Goal: Use online tool/utility: Utilize a website feature to perform a specific function

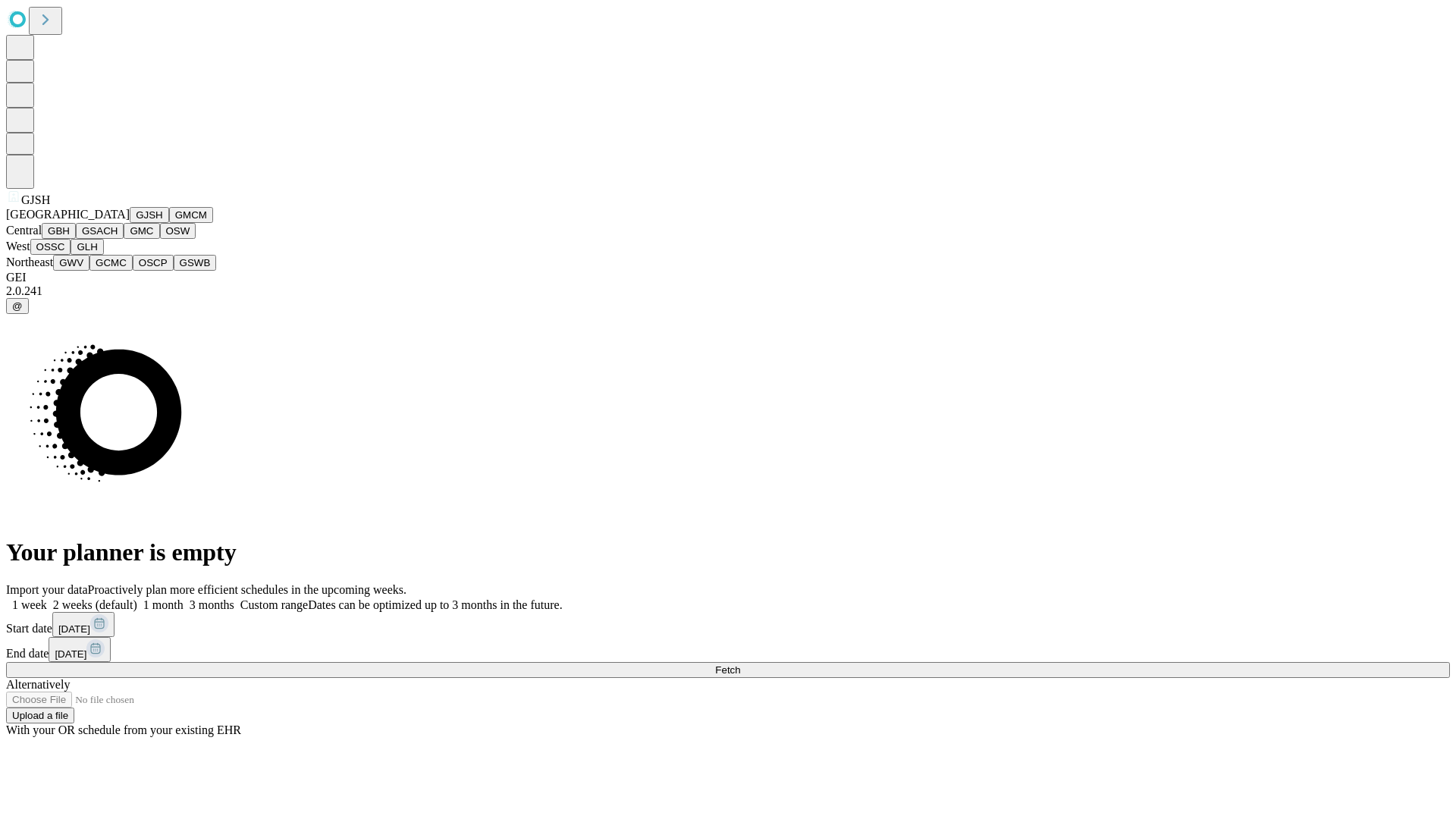
click at [129, 223] on button "GJSH" at bounding box center [149, 215] width 40 height 16
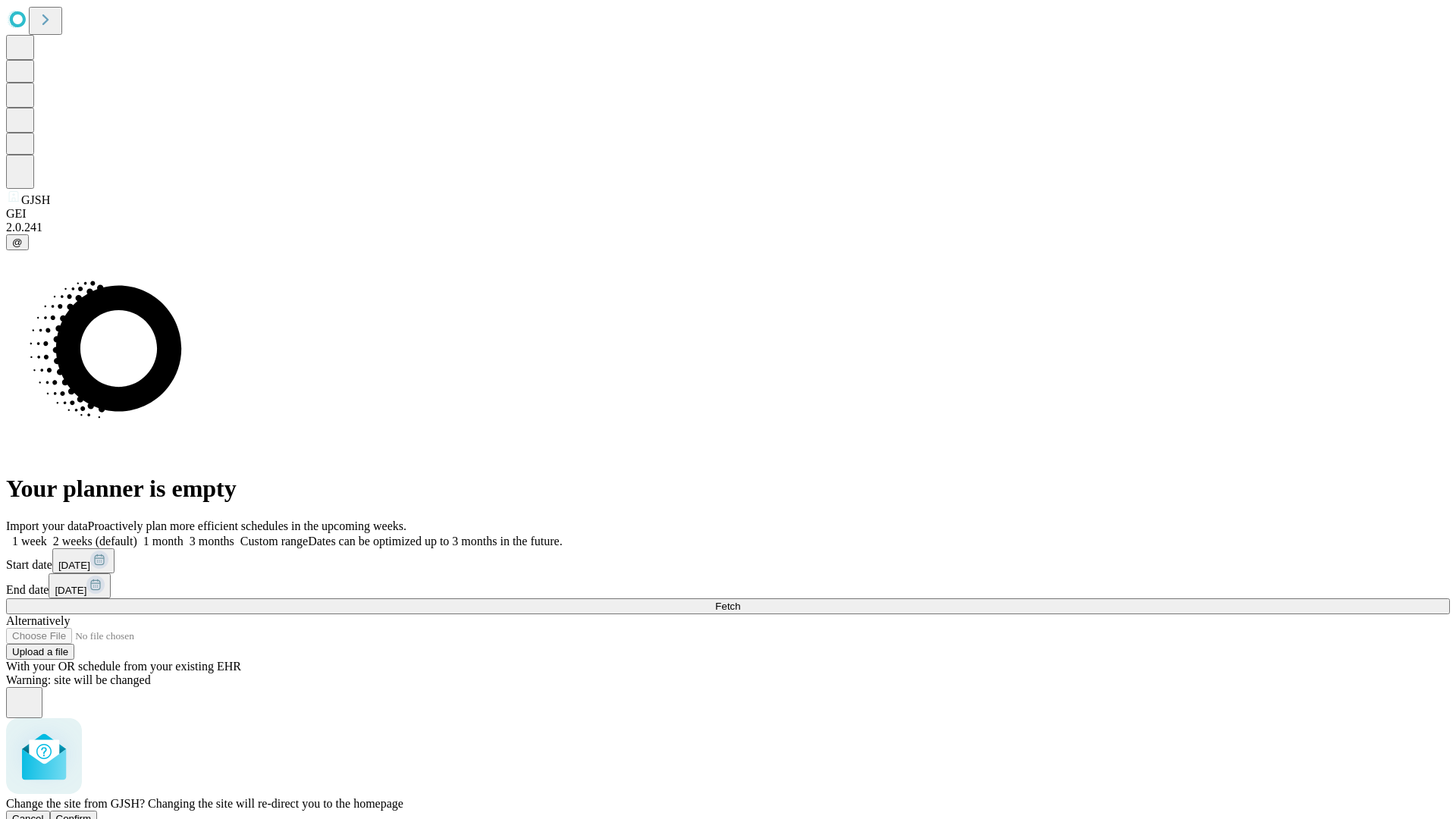
click at [92, 813] on span "Confirm" at bounding box center [74, 818] width 36 height 12
click at [183, 534] on label "1 month" at bounding box center [160, 541] width 46 height 13
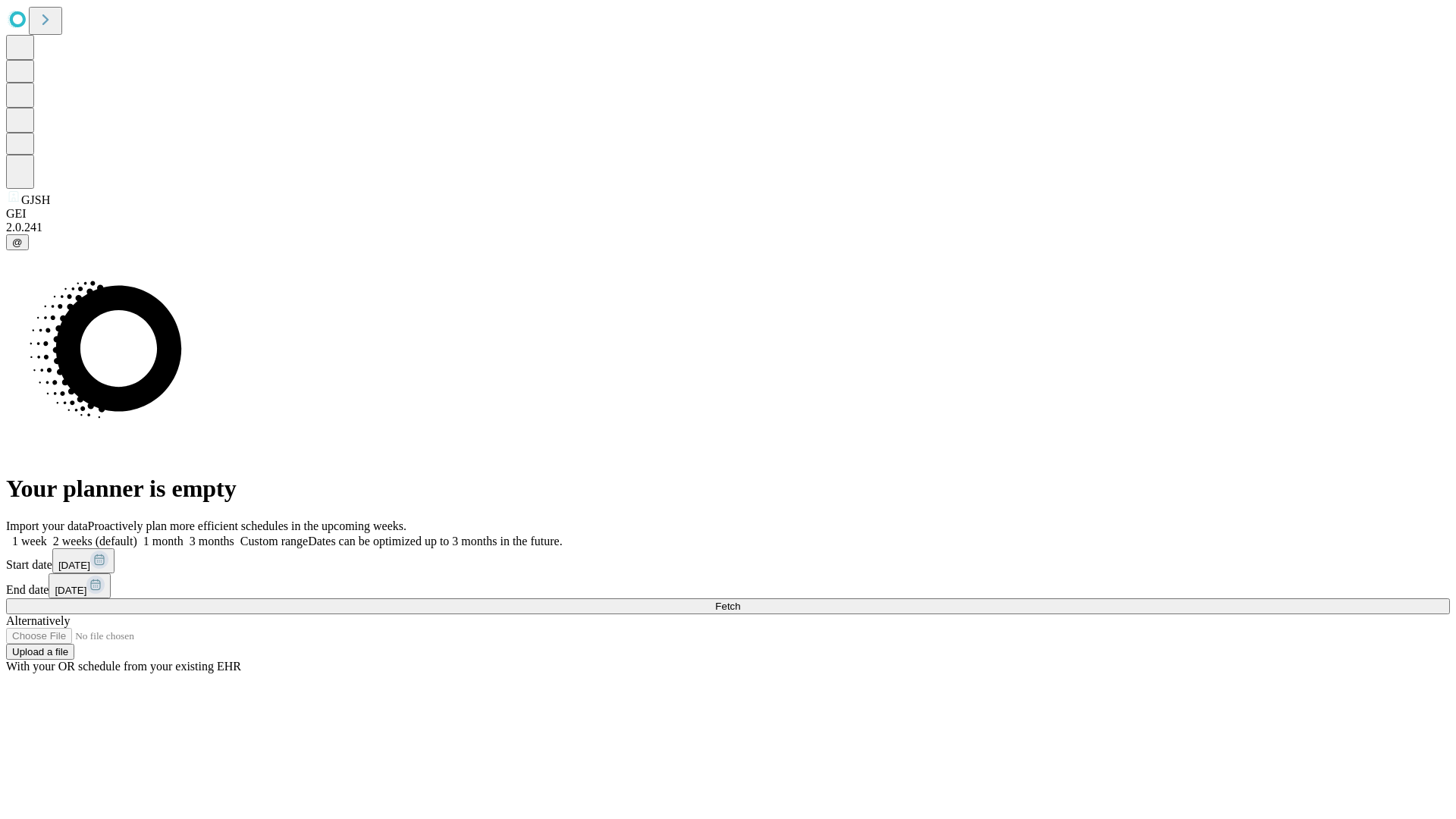
click at [740, 601] on span "Fetch" at bounding box center [728, 606] width 25 height 12
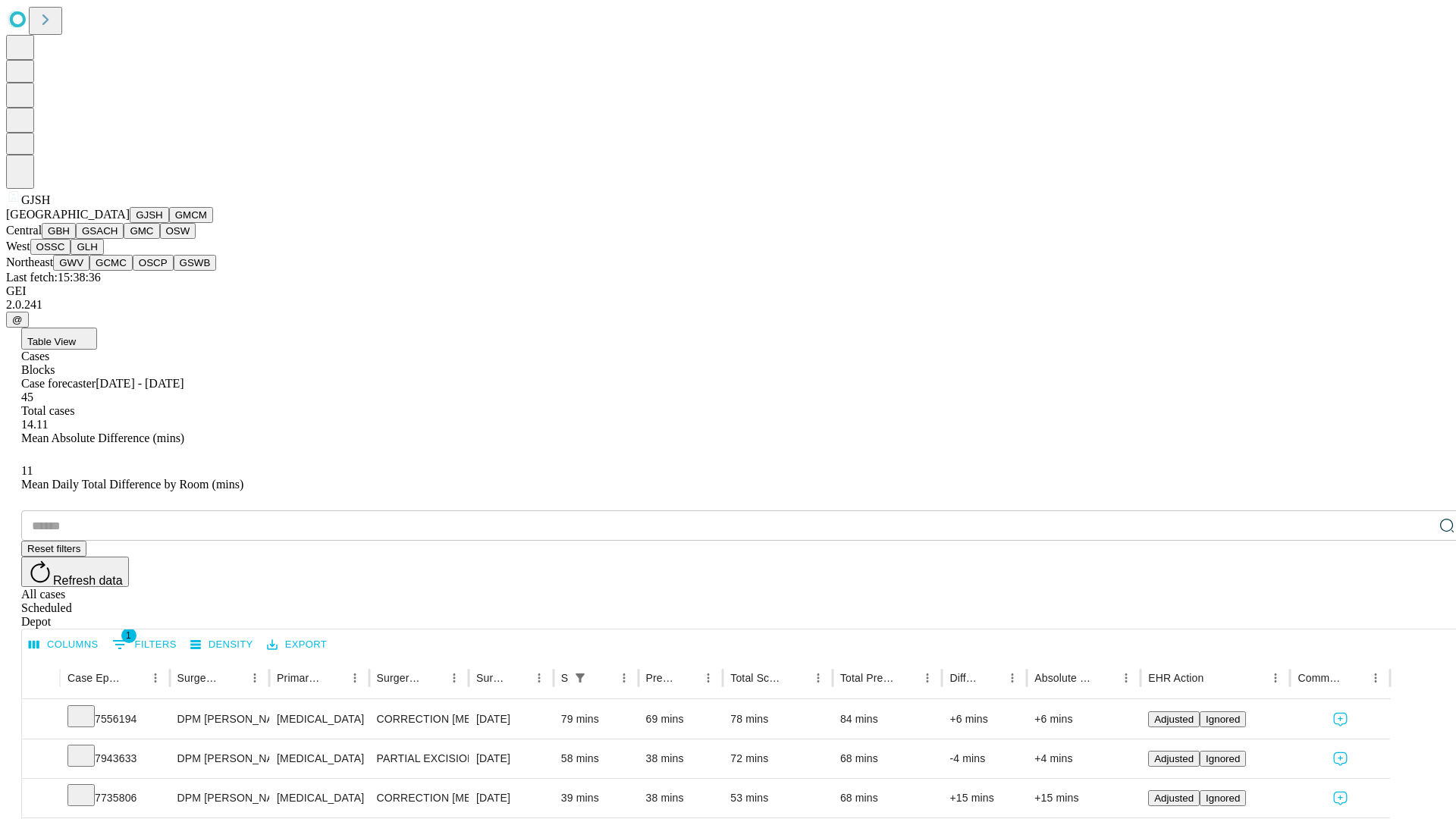
click at [169, 223] on button "GMCM" at bounding box center [190, 215] width 44 height 16
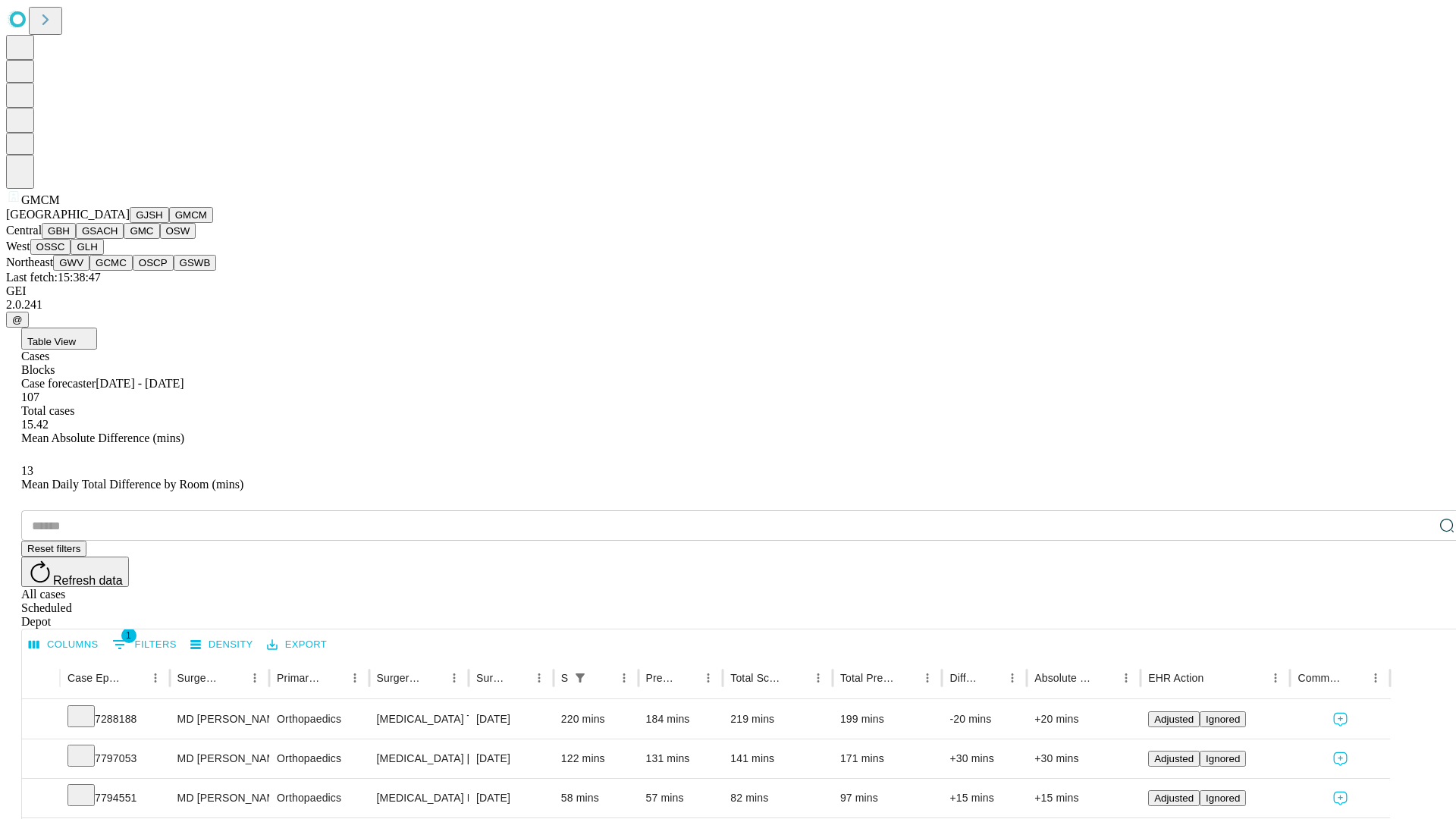
click at [75, 239] on button "GBH" at bounding box center [58, 231] width 34 height 16
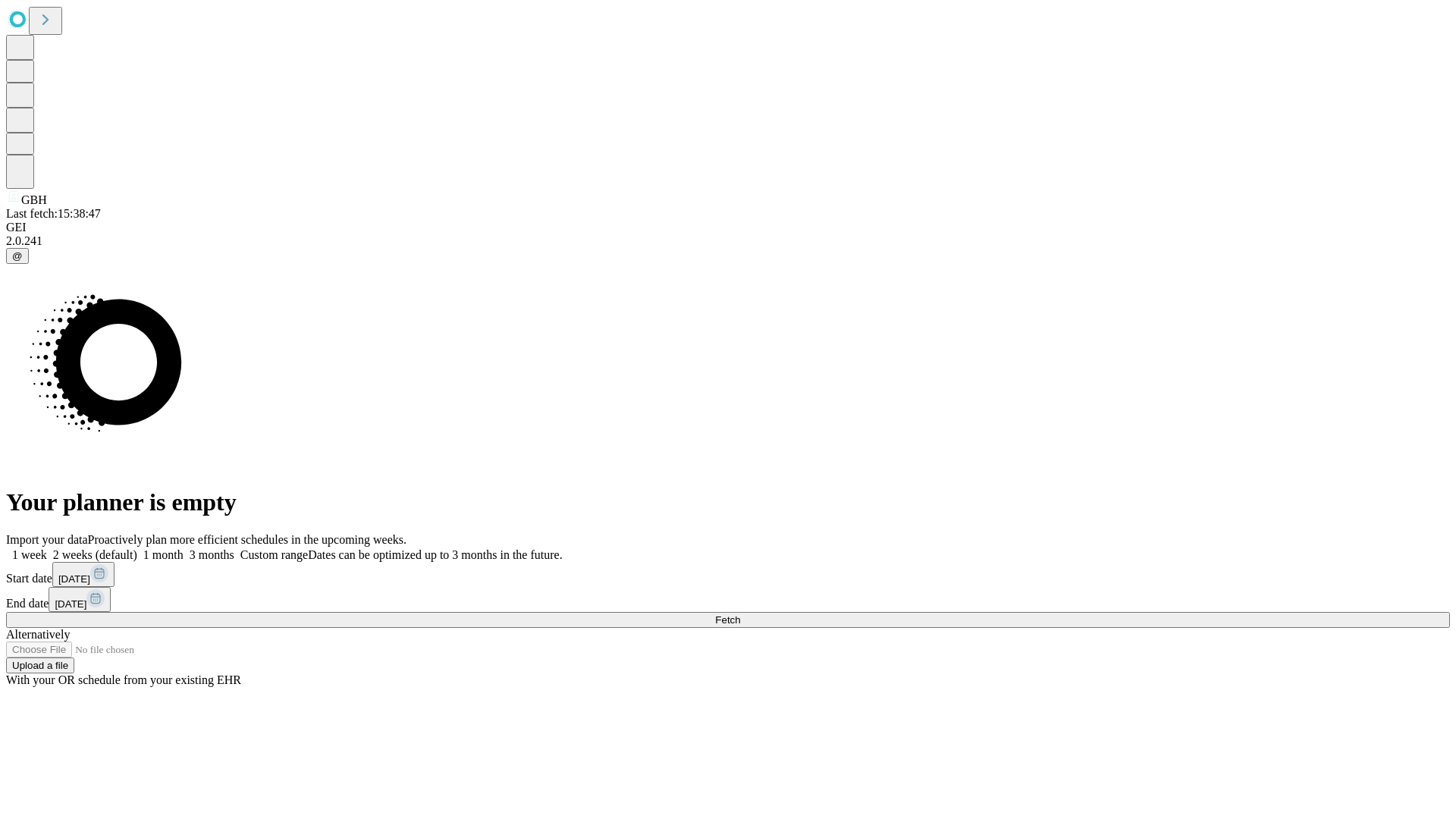
click at [183, 548] on label "1 month" at bounding box center [160, 554] width 46 height 13
click at [740, 614] on span "Fetch" at bounding box center [728, 620] width 25 height 12
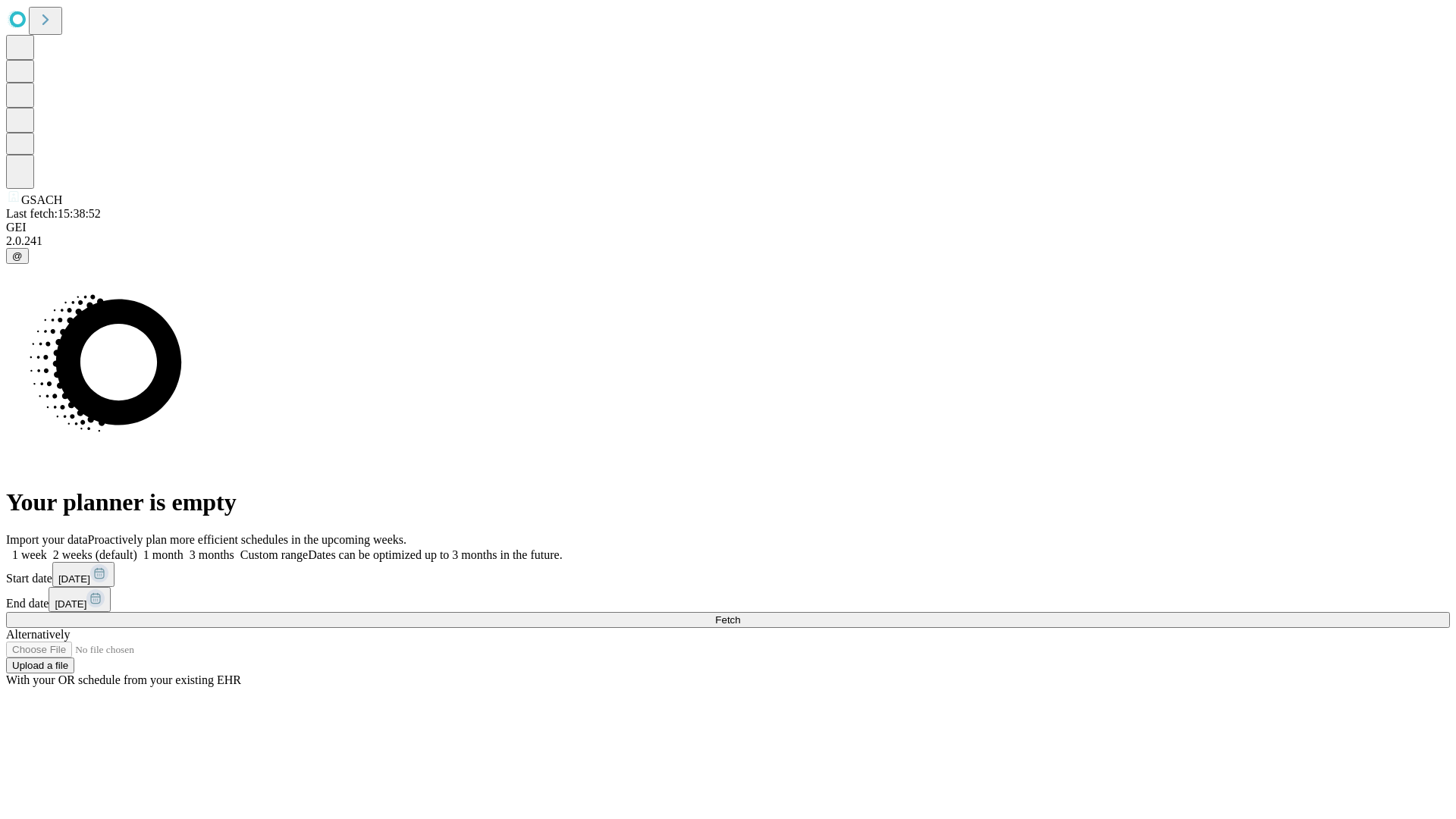
click at [183, 548] on label "1 month" at bounding box center [160, 554] width 46 height 13
click at [740, 614] on span "Fetch" at bounding box center [728, 620] width 25 height 12
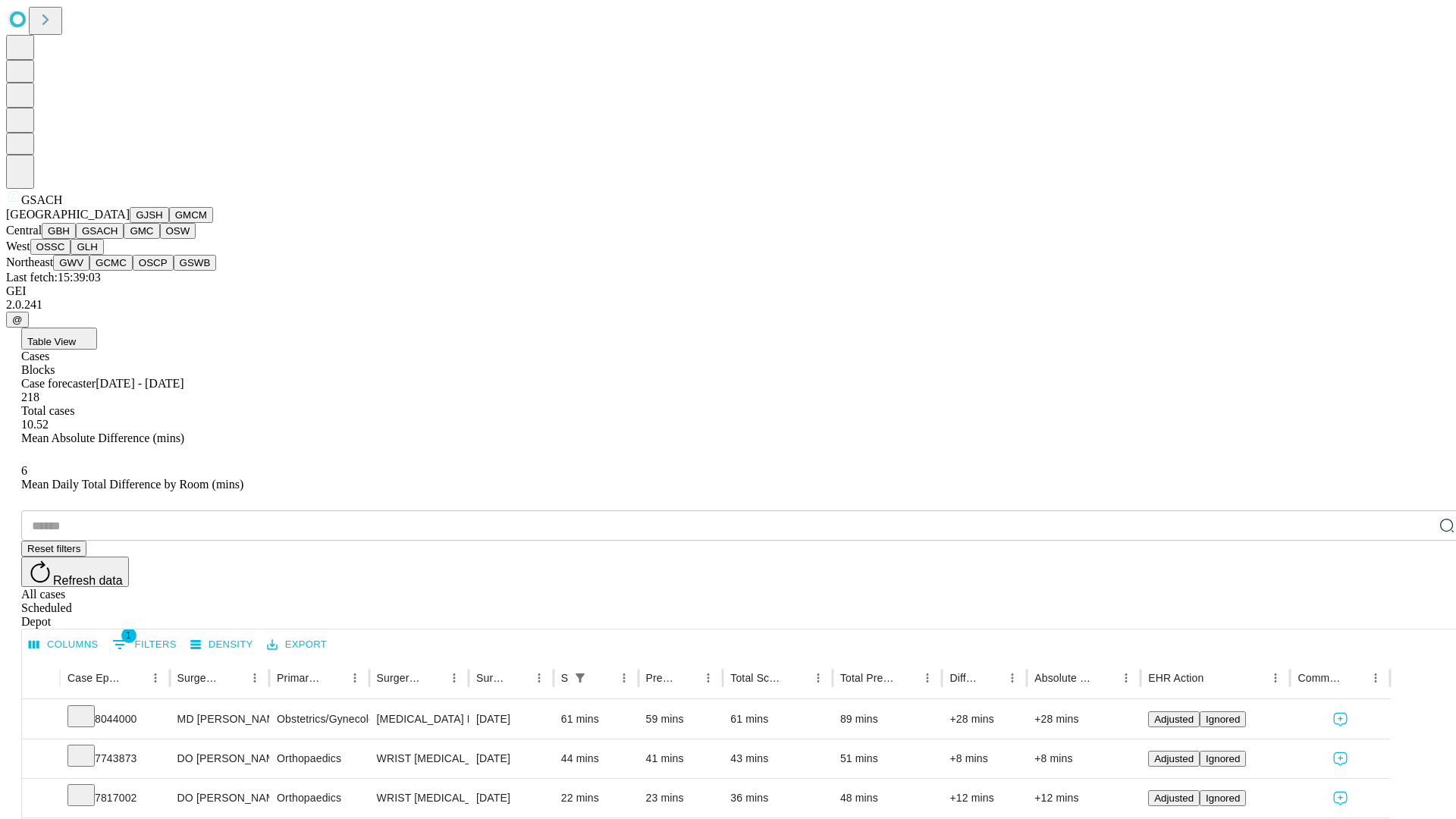
click at [124, 239] on button "GMC" at bounding box center [142, 231] width 36 height 16
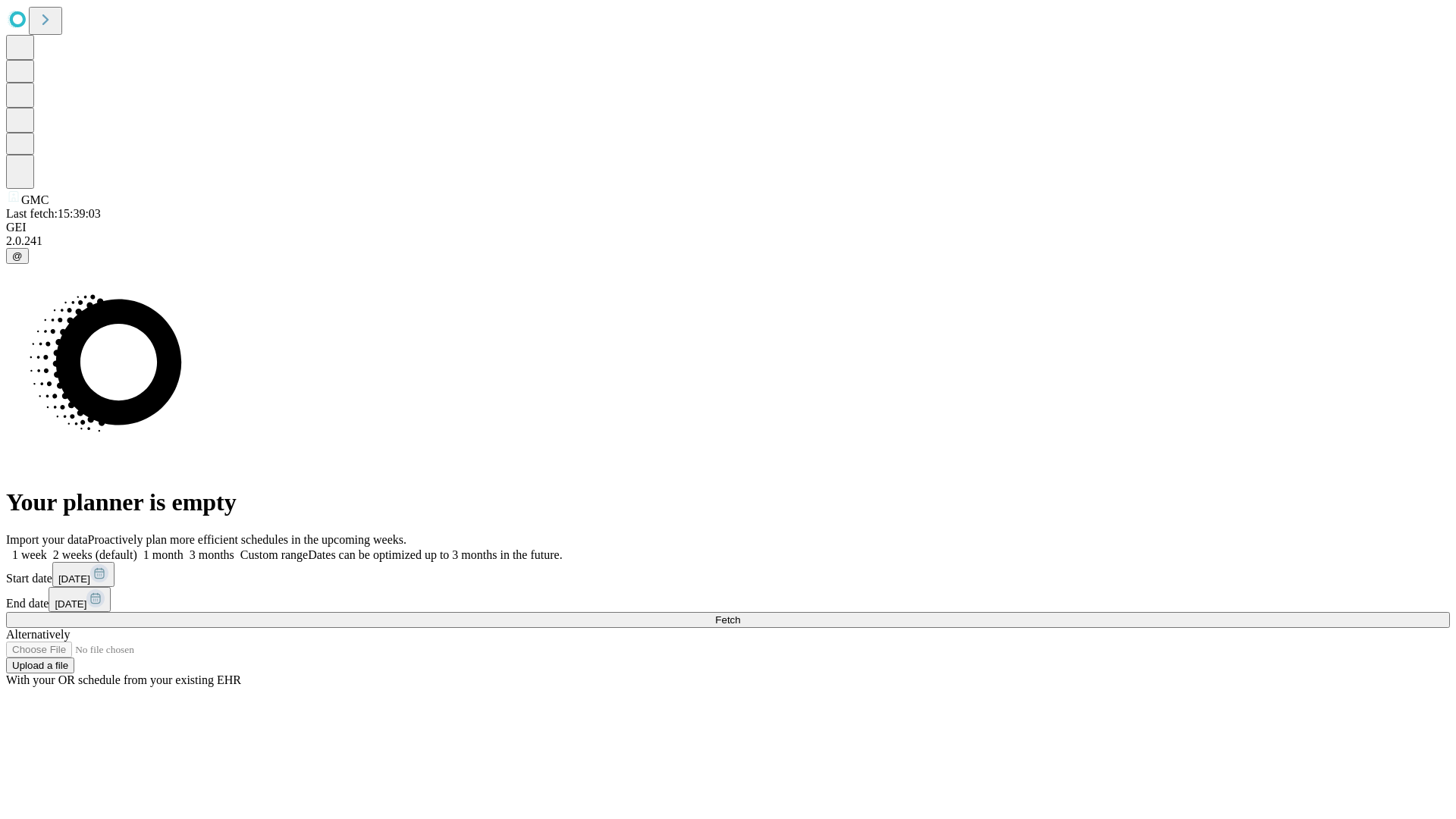
click at [183, 548] on label "1 month" at bounding box center [160, 554] width 46 height 13
click at [740, 614] on span "Fetch" at bounding box center [728, 620] width 25 height 12
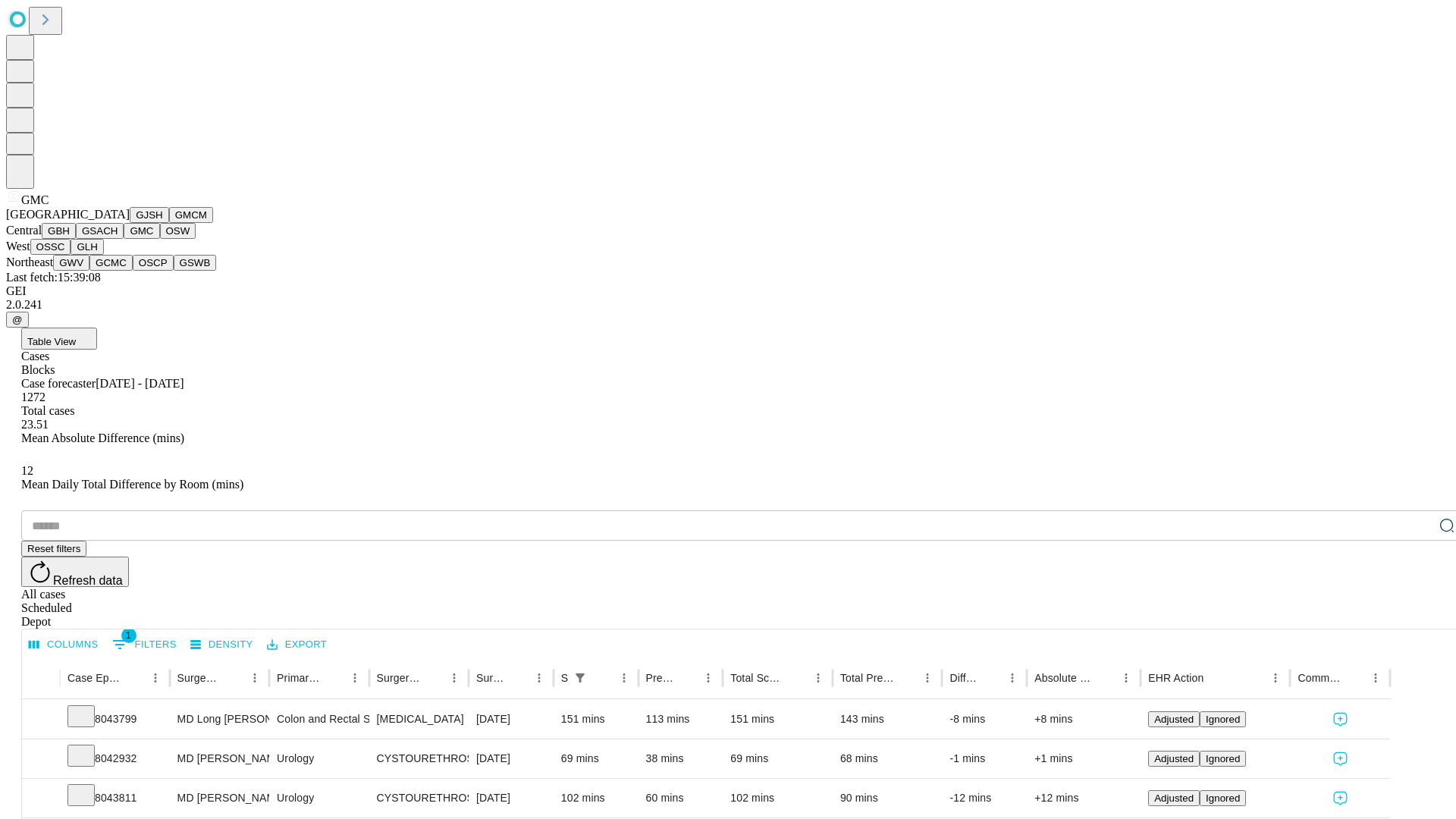
click at [160, 239] on button "OSW" at bounding box center [178, 231] width 37 height 16
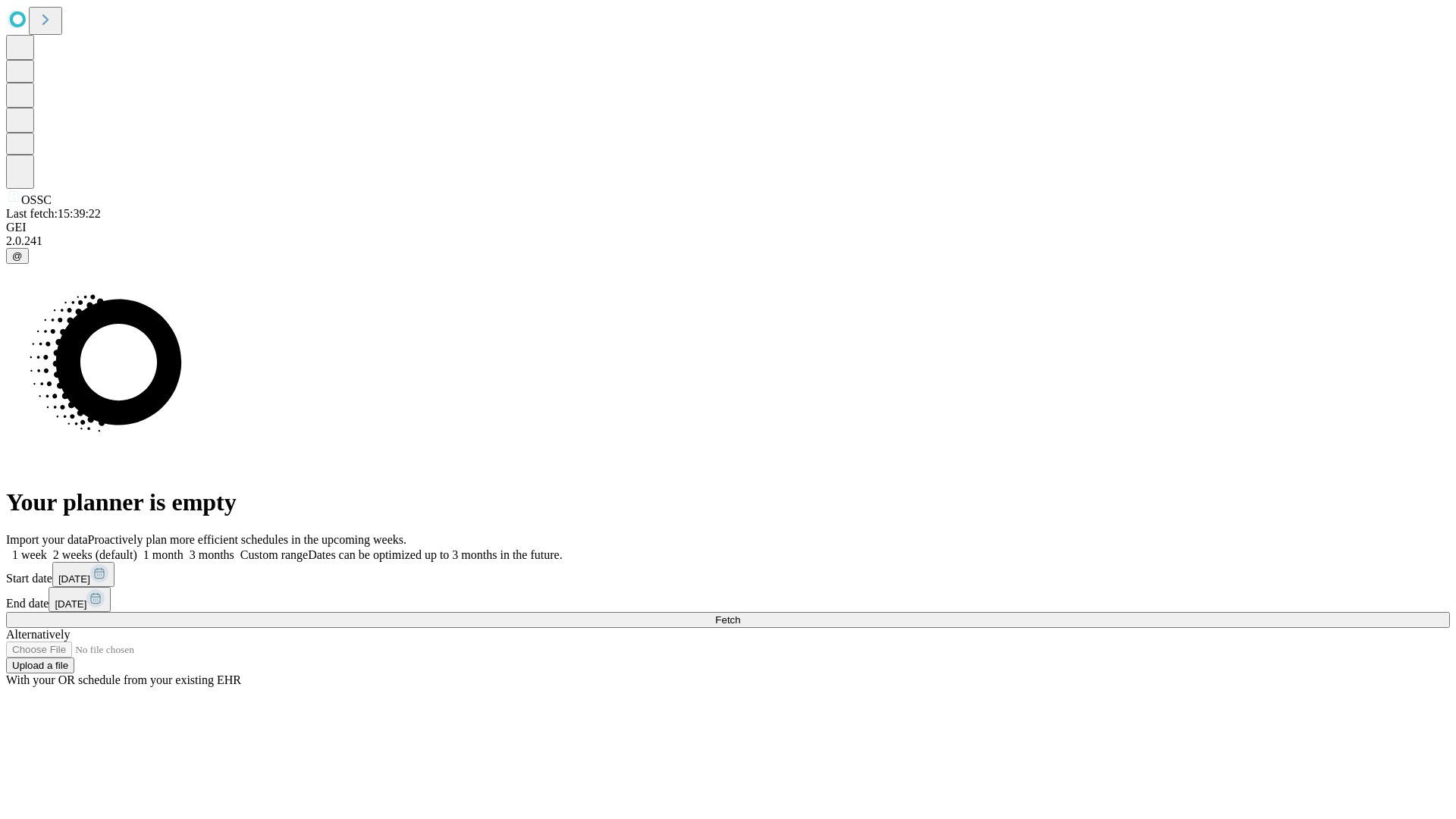
click at [183, 548] on label "1 month" at bounding box center [160, 554] width 46 height 13
click at [740, 614] on span "Fetch" at bounding box center [728, 620] width 25 height 12
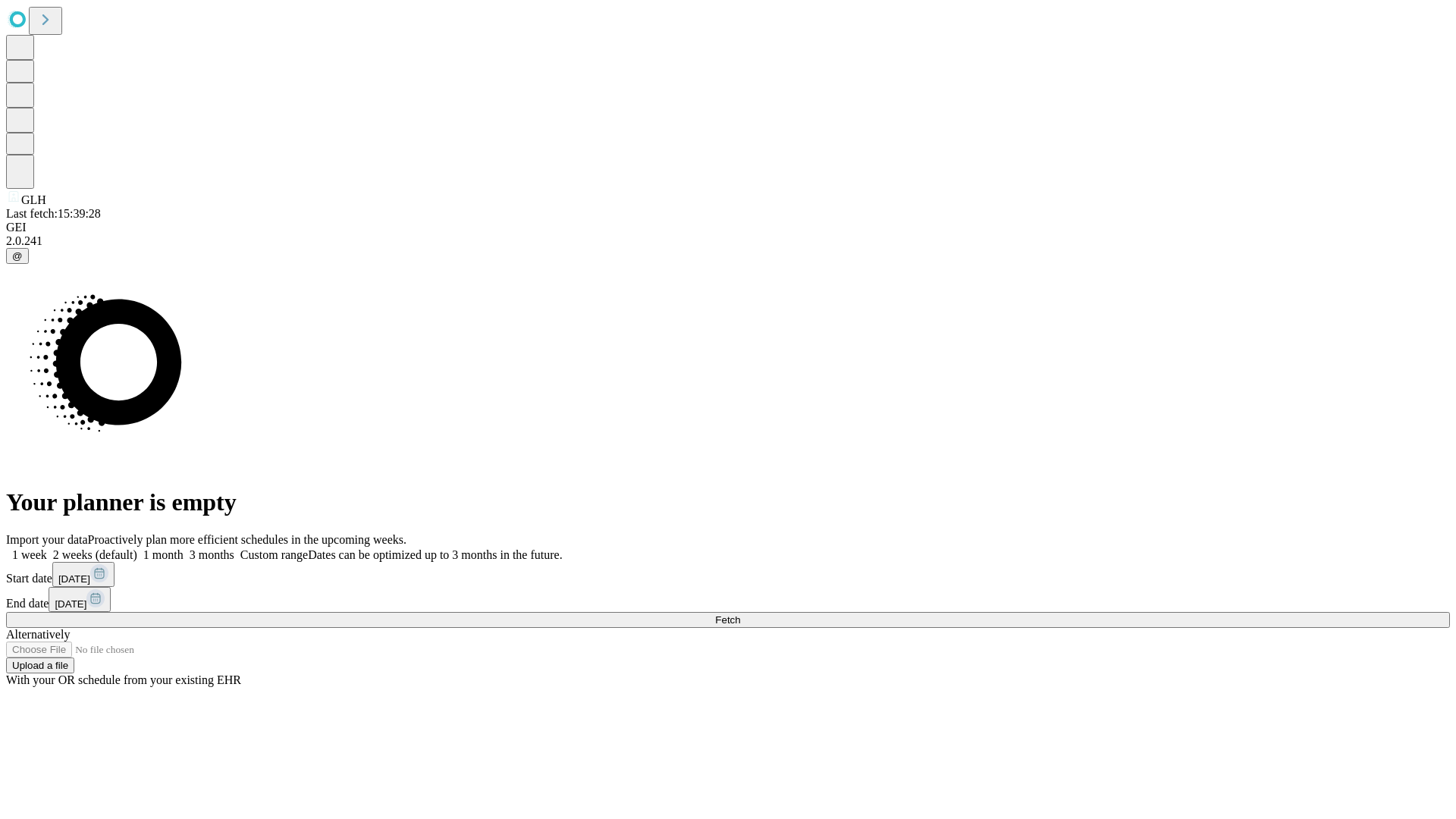
click at [183, 548] on label "1 month" at bounding box center [160, 554] width 46 height 13
click at [740, 614] on span "Fetch" at bounding box center [728, 620] width 25 height 12
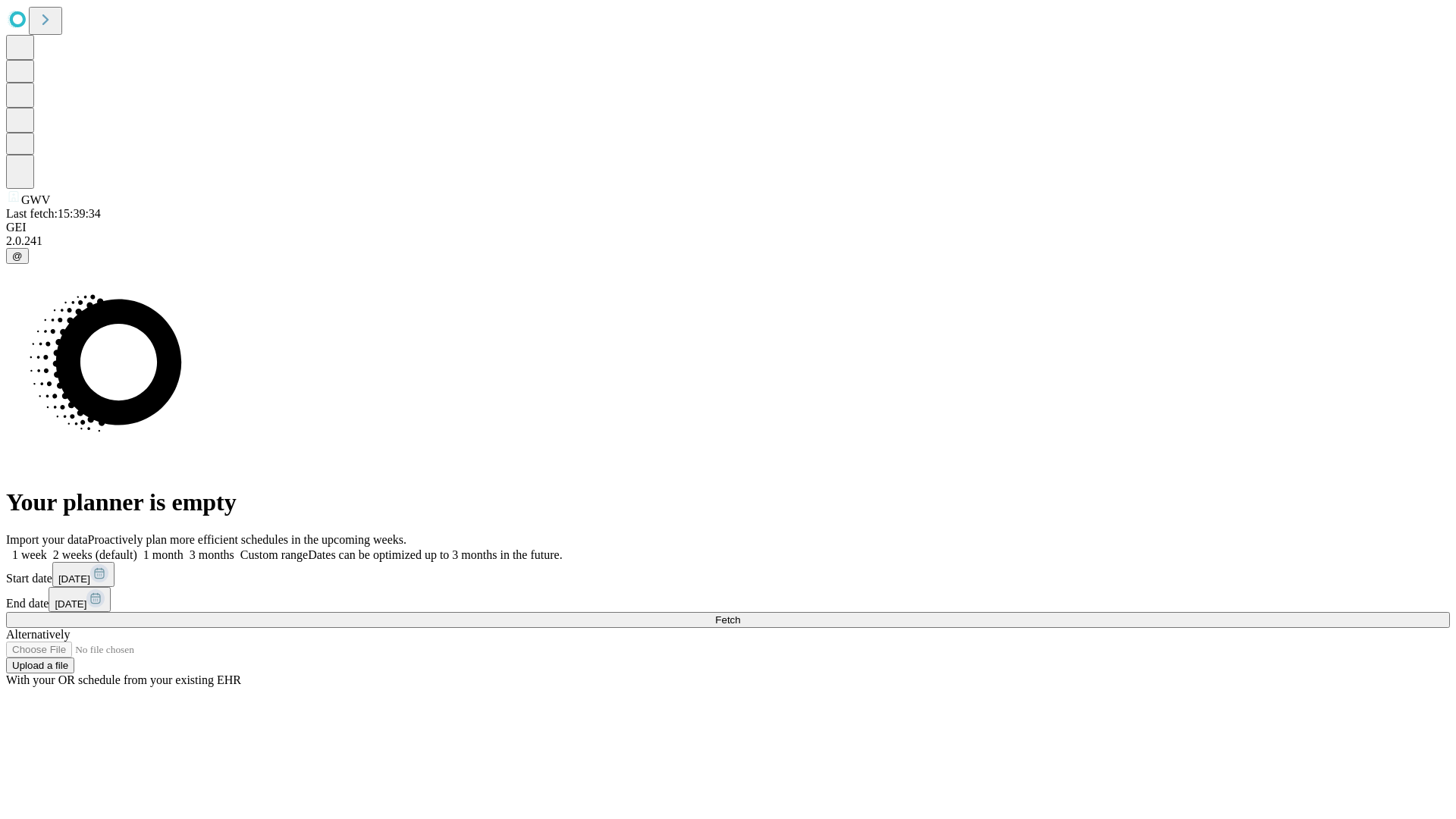
click at [183, 548] on label "1 month" at bounding box center [160, 554] width 46 height 13
click at [740, 614] on span "Fetch" at bounding box center [728, 620] width 25 height 12
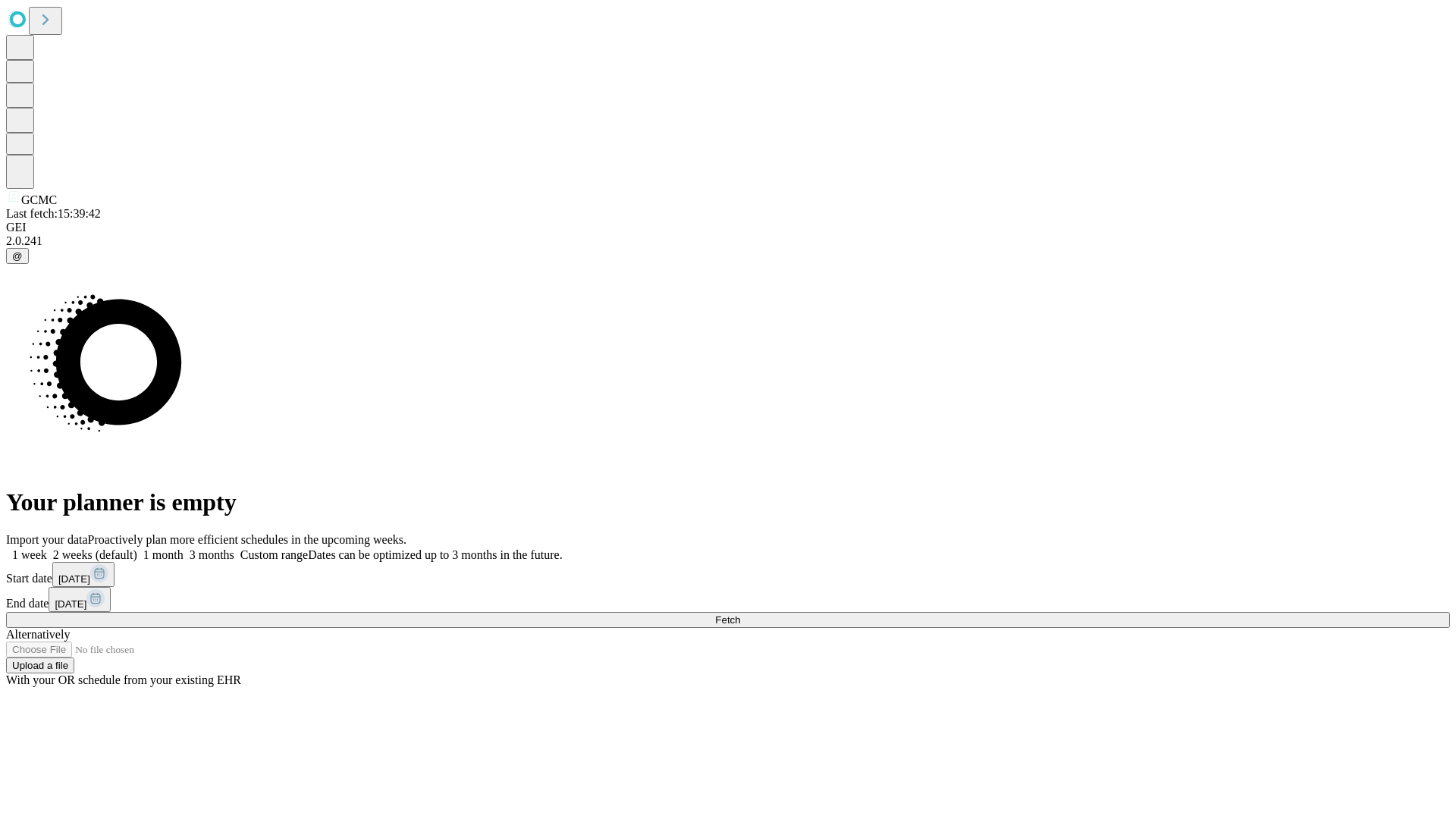
click at [183, 548] on label "1 month" at bounding box center [160, 554] width 46 height 13
click at [740, 614] on span "Fetch" at bounding box center [728, 620] width 25 height 12
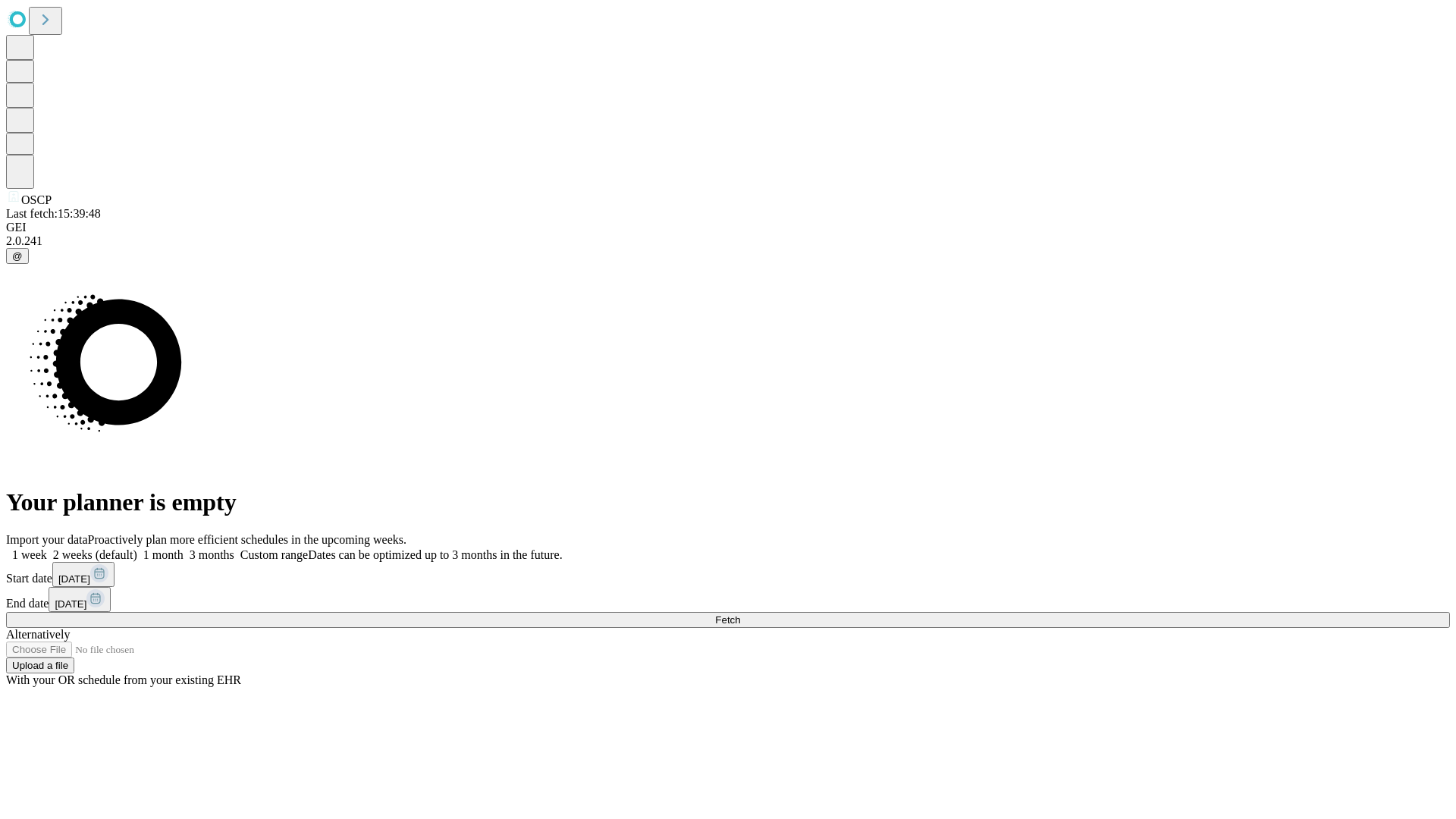
click at [183, 548] on label "1 month" at bounding box center [160, 554] width 46 height 13
click at [740, 614] on span "Fetch" at bounding box center [728, 620] width 25 height 12
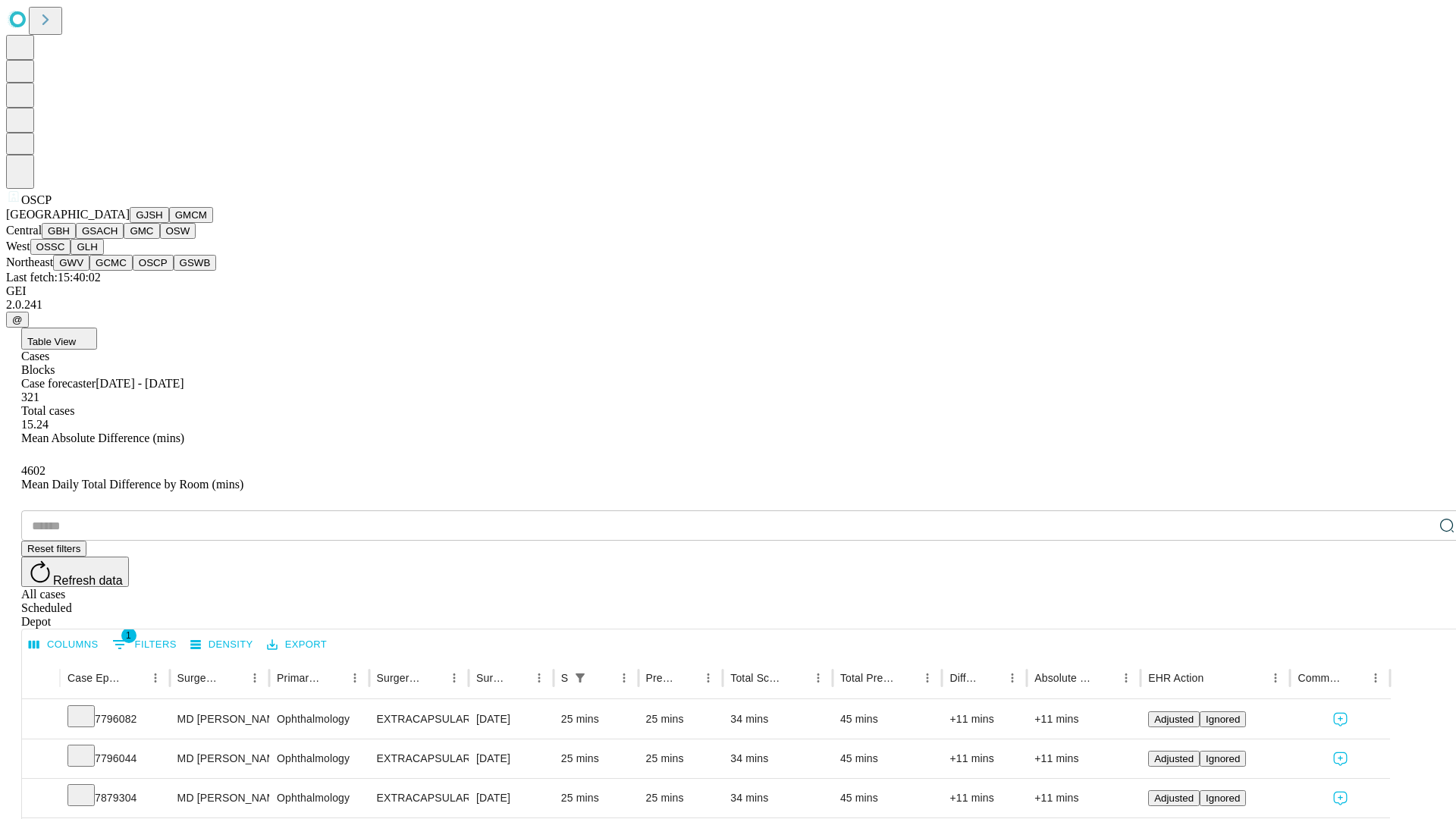
click at [173, 270] on button "GSWB" at bounding box center [195, 263] width 43 height 16
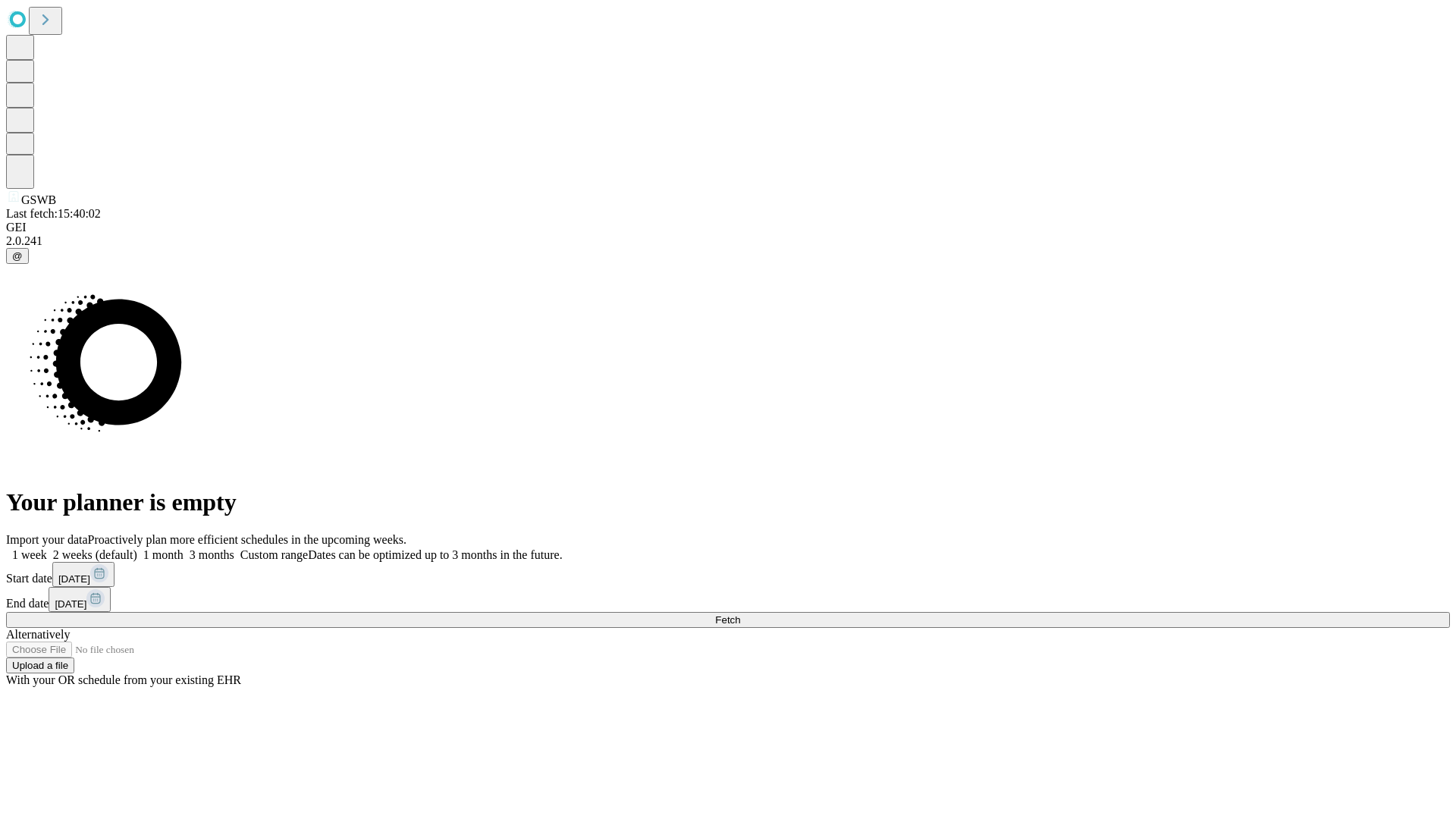
click at [183, 548] on label "1 month" at bounding box center [160, 554] width 46 height 13
click at [740, 614] on span "Fetch" at bounding box center [728, 620] width 25 height 12
